Goal: Register for event/course

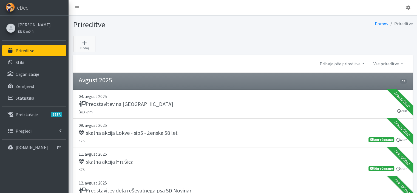
click at [23, 48] on p "Prireditve" at bounding box center [25, 50] width 19 height 5
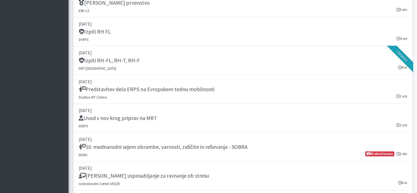
scroll to position [843, 0]
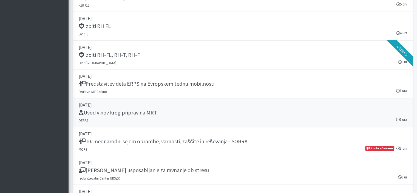
click at [111, 103] on p "22. september 2025" at bounding box center [243, 104] width 328 height 7
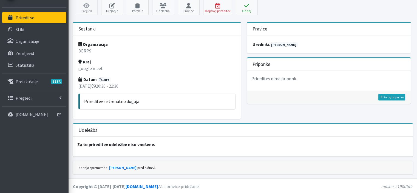
scroll to position [33, 0]
click at [168, 5] on icon at bounding box center [163, 5] width 19 height 5
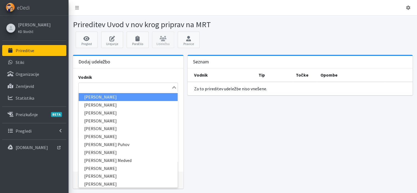
click at [101, 86] on input "Search for option" at bounding box center [124, 87] width 91 height 7
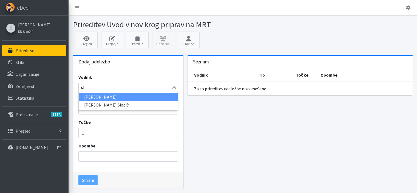
type input "s"
type input "mojca"
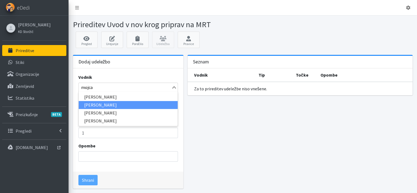
click at [101, 103] on li "Mojca Vrbančič" at bounding box center [128, 105] width 99 height 8
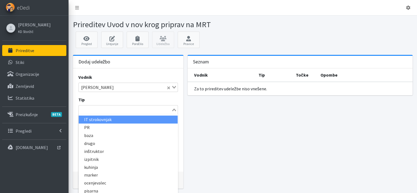
click at [97, 107] on input "Search for option" at bounding box center [124, 109] width 91 height 7
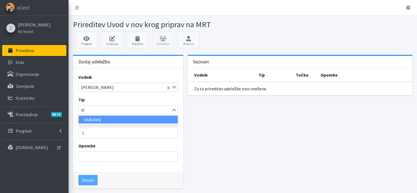
type input "slu"
click at [94, 120] on li "slušatelj" at bounding box center [128, 119] width 99 height 8
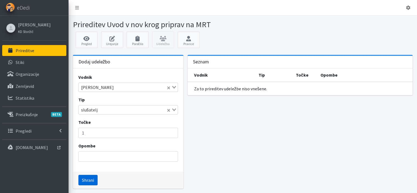
click at [88, 182] on button "Shrani" at bounding box center [87, 179] width 19 height 10
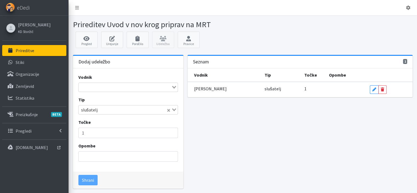
click at [108, 88] on input "Search for option" at bounding box center [124, 87] width 91 height 7
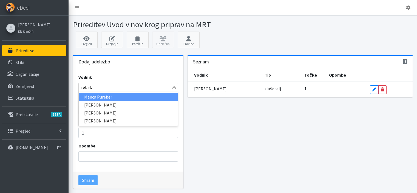
type input "rebeka"
click at [104, 95] on li "Rebeka Leskovic" at bounding box center [128, 97] width 99 height 8
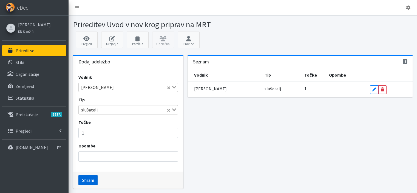
click at [84, 178] on button "Shrani" at bounding box center [87, 179] width 19 height 10
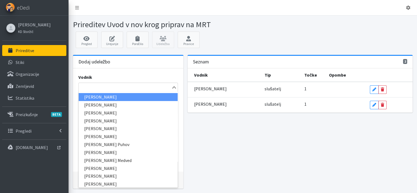
click at [102, 88] on input "Search for option" at bounding box center [124, 87] width 91 height 7
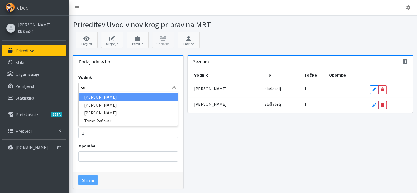
type input "vera"
click at [98, 98] on li "Vera Mikolič" at bounding box center [128, 97] width 99 height 8
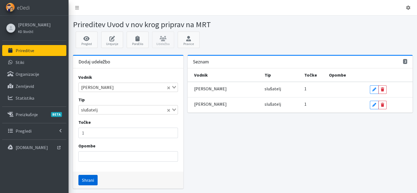
click at [84, 182] on button "Shrani" at bounding box center [87, 179] width 19 height 10
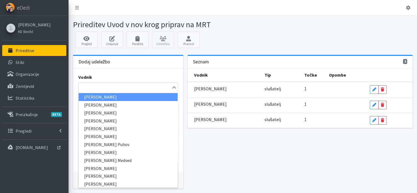
click at [103, 86] on input "Search for option" at bounding box center [124, 87] width 91 height 7
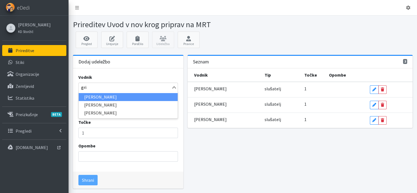
type input "gril"
click at [99, 93] on li "[PERSON_NAME]" at bounding box center [128, 97] width 99 height 8
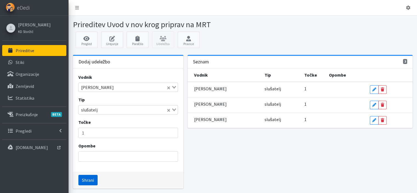
click at [86, 182] on button "Shrani" at bounding box center [87, 179] width 19 height 10
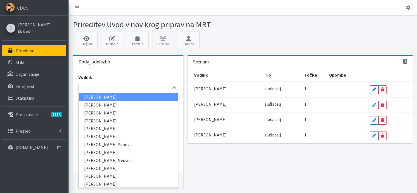
click at [109, 83] on div "Search for option" at bounding box center [125, 87] width 93 height 8
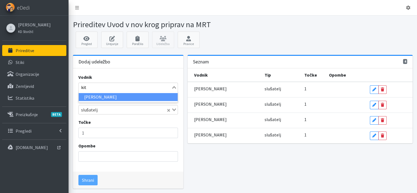
type input "kita"
click at [105, 94] on li "[PERSON_NAME]" at bounding box center [128, 97] width 99 height 8
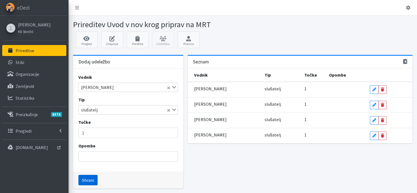
click at [89, 177] on button "Shrani" at bounding box center [87, 179] width 19 height 10
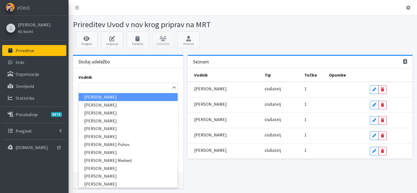
click at [92, 86] on input "Search for option" at bounding box center [124, 87] width 91 height 7
type input "raz"
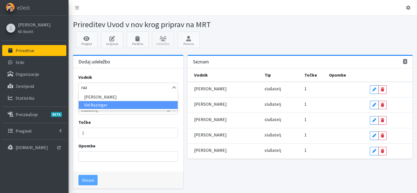
click at [91, 102] on li "Vid Razinger" at bounding box center [128, 105] width 99 height 8
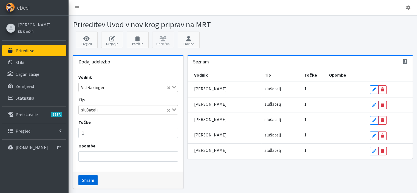
click at [90, 178] on button "Shrani" at bounding box center [87, 179] width 19 height 10
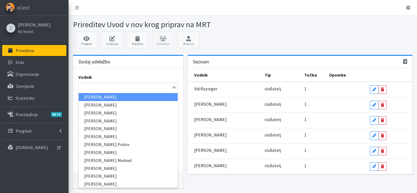
click at [91, 87] on input "Search for option" at bounding box center [124, 87] width 91 height 7
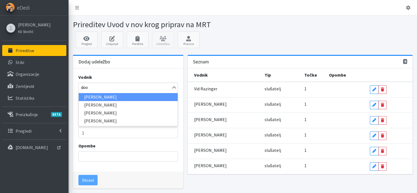
type input "dovč"
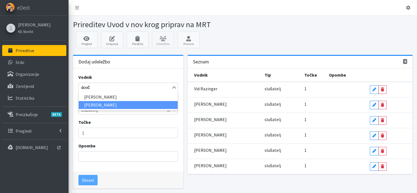
click at [87, 105] on li "[PERSON_NAME]" at bounding box center [128, 105] width 99 height 8
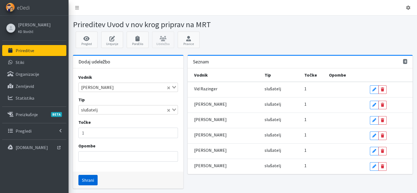
click at [88, 180] on button "Shrani" at bounding box center [87, 179] width 19 height 10
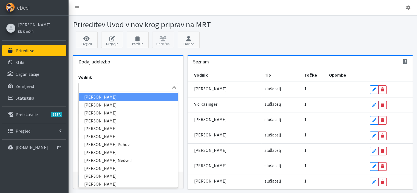
click at [91, 84] on input "Search for option" at bounding box center [124, 87] width 91 height 7
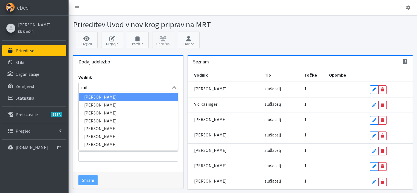
type input "mihe"
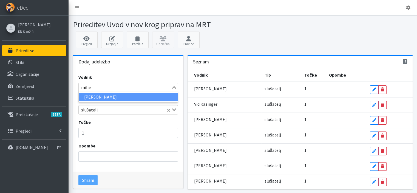
click at [96, 98] on li "[PERSON_NAME]" at bounding box center [128, 97] width 99 height 8
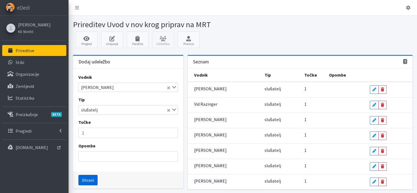
click at [88, 182] on button "Shrani" at bounding box center [87, 179] width 19 height 10
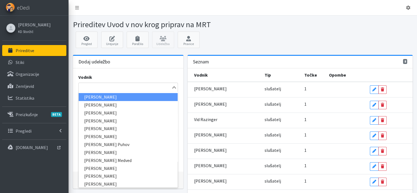
click at [98, 90] on div "Loading..." at bounding box center [127, 86] width 99 height 9
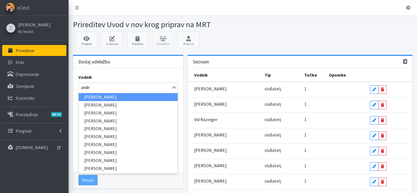
type input "andre"
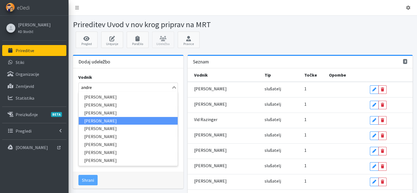
click at [98, 119] on li "[PERSON_NAME]" at bounding box center [128, 121] width 99 height 8
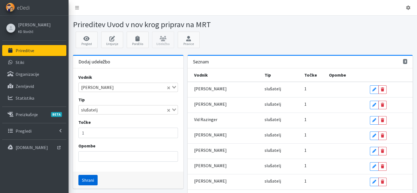
click at [86, 181] on button "Shrani" at bounding box center [87, 179] width 19 height 10
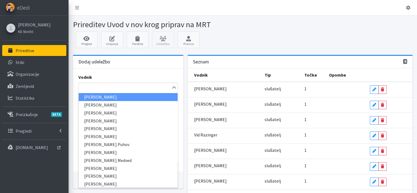
click at [94, 89] on input "Search for option" at bounding box center [124, 87] width 91 height 7
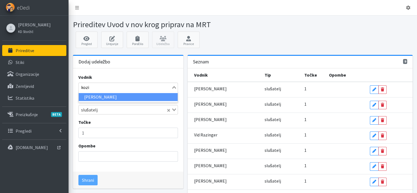
type input "kozin"
click at [94, 96] on li "[PERSON_NAME]" at bounding box center [128, 97] width 99 height 8
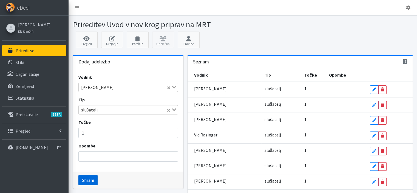
click at [87, 178] on button "Shrani" at bounding box center [87, 179] width 19 height 10
click at [88, 87] on input "Search for option" at bounding box center [124, 87] width 91 height 7
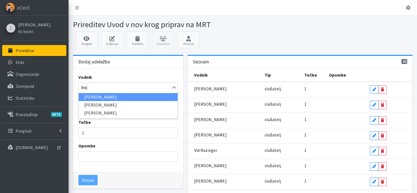
type input "boja"
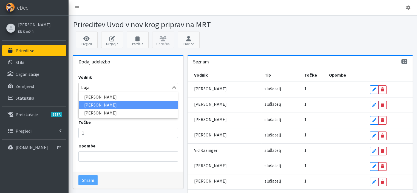
click at [92, 102] on li "[PERSON_NAME]" at bounding box center [128, 105] width 99 height 8
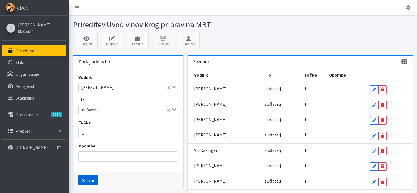
click at [89, 179] on button "Shrani" at bounding box center [87, 179] width 19 height 10
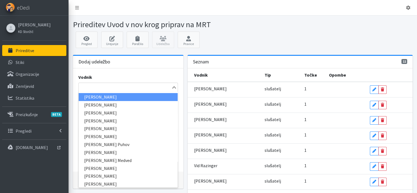
click at [103, 85] on input "Search for option" at bounding box center [124, 87] width 91 height 7
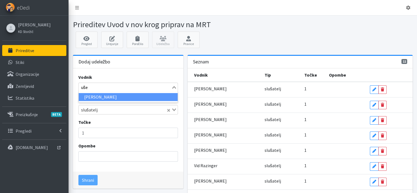
type input "ušen"
click at [101, 96] on li "[PERSON_NAME]" at bounding box center [128, 97] width 99 height 8
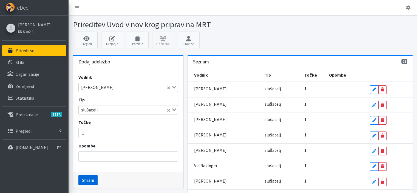
click at [88, 183] on button "Shrani" at bounding box center [87, 179] width 19 height 10
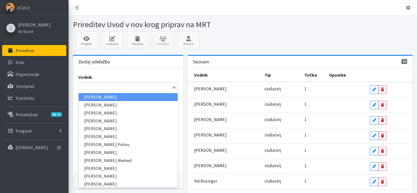
click at [152, 90] on input "Search for option" at bounding box center [124, 87] width 91 height 7
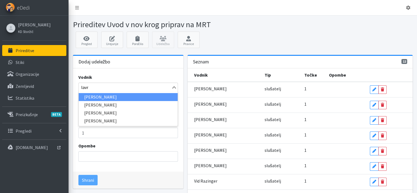
type input "lavri"
click at [122, 98] on li "[PERSON_NAME]" at bounding box center [128, 97] width 99 height 8
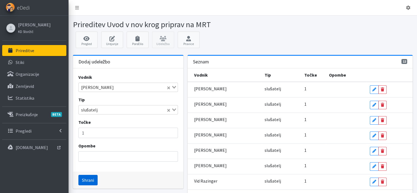
click at [87, 182] on button "Shrani" at bounding box center [87, 179] width 19 height 10
click at [325, 23] on div at bounding box center [329, 25] width 172 height 10
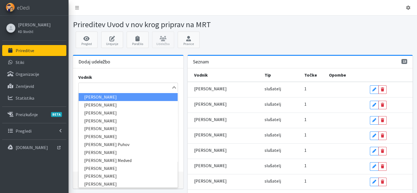
click at [136, 88] on input "Search for option" at bounding box center [124, 87] width 91 height 7
type input "t"
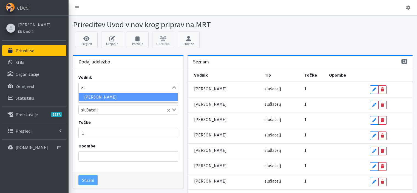
type input "zlo"
click at [107, 97] on li "[PERSON_NAME]" at bounding box center [128, 97] width 99 height 8
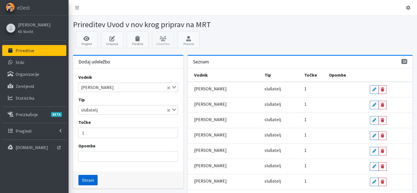
click at [87, 181] on button "Shrani" at bounding box center [87, 179] width 19 height 10
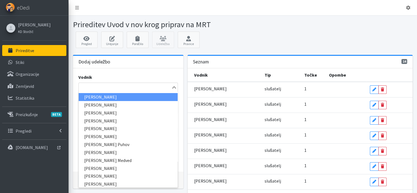
click at [98, 88] on input "Search for option" at bounding box center [124, 87] width 91 height 7
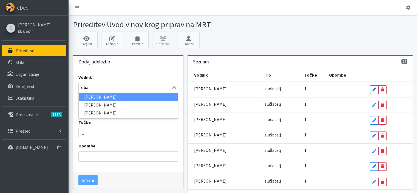
type input "obad"
click at [98, 96] on li "[PERSON_NAME]" at bounding box center [128, 97] width 99 height 8
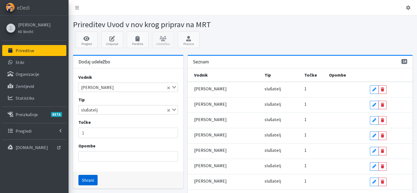
click at [92, 176] on button "Shrani" at bounding box center [87, 179] width 19 height 10
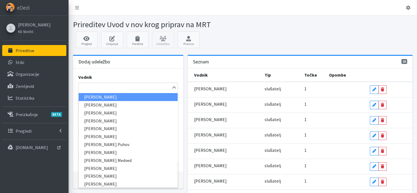
click at [108, 88] on input "Search for option" at bounding box center [124, 87] width 91 height 7
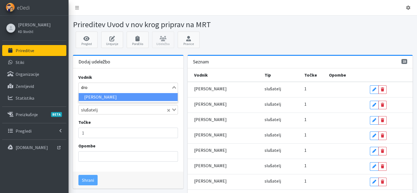
type input "drof"
click at [105, 96] on li "[PERSON_NAME]" at bounding box center [128, 97] width 99 height 8
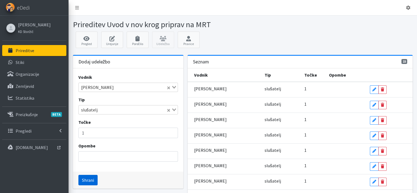
click at [86, 181] on button "Shrani" at bounding box center [87, 179] width 19 height 10
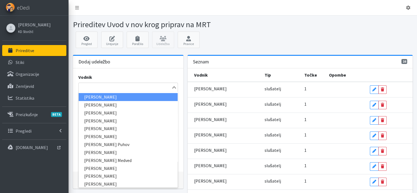
click at [103, 84] on input "Search for option" at bounding box center [124, 87] width 91 height 7
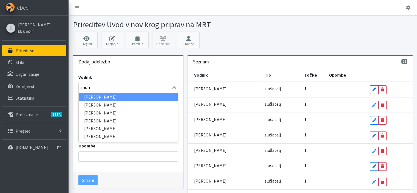
type input "moni"
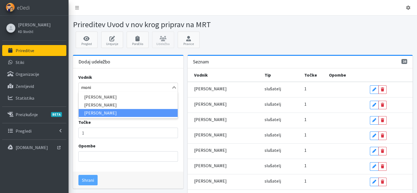
click at [105, 111] on li "[PERSON_NAME]" at bounding box center [128, 113] width 99 height 8
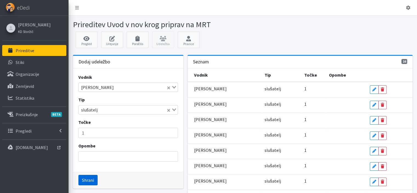
click at [86, 182] on button "Shrani" at bounding box center [87, 179] width 19 height 10
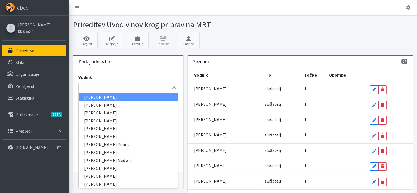
click at [96, 86] on input "Search for option" at bounding box center [124, 87] width 91 height 7
type input "jaka"
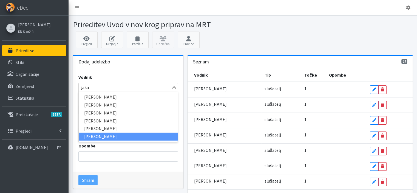
click at [96, 136] on li "[PERSON_NAME]" at bounding box center [128, 136] width 99 height 8
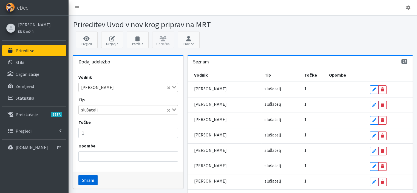
click at [86, 180] on button "Shrani" at bounding box center [87, 179] width 19 height 10
click at [135, 39] on icon at bounding box center [137, 38] width 19 height 5
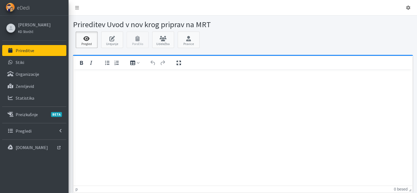
click at [88, 38] on icon at bounding box center [86, 38] width 19 height 5
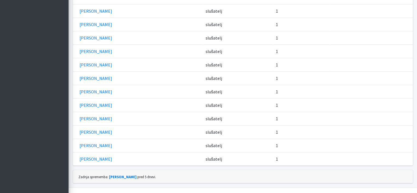
scroll to position [287, 0]
